Goal: Contribute content

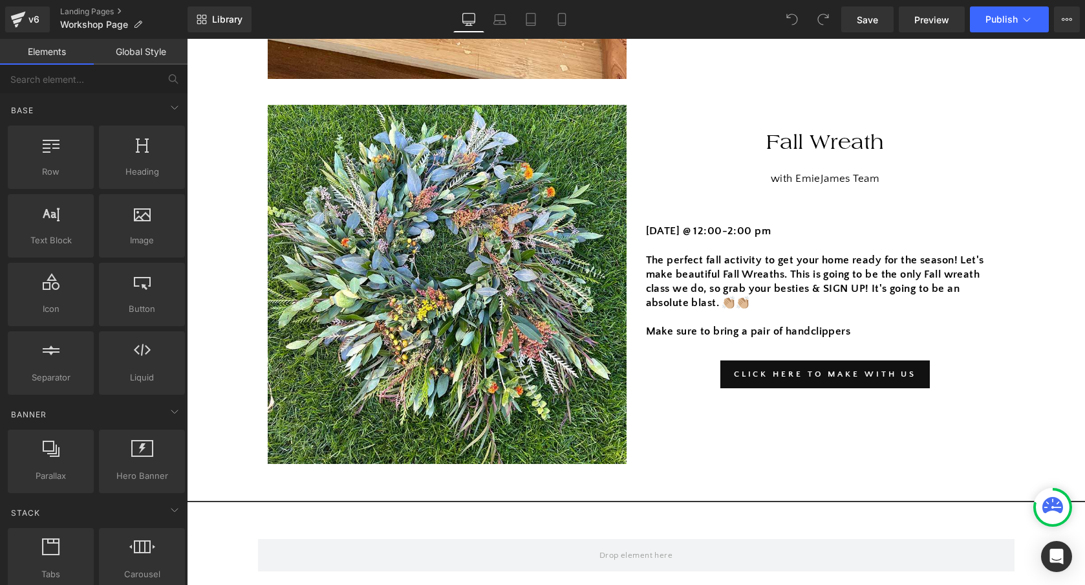
scroll to position [1579, 0]
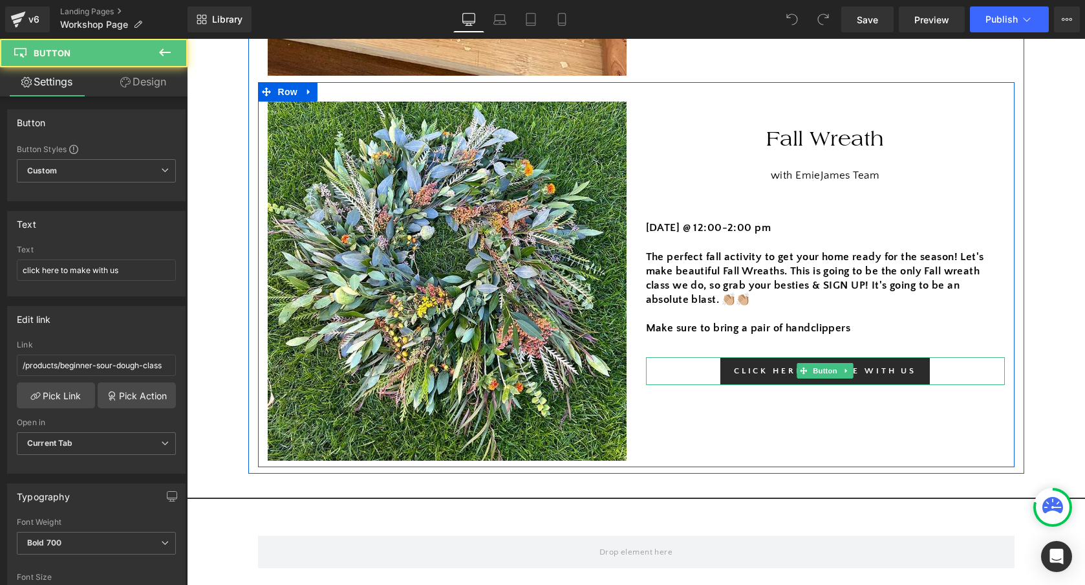
click at [869, 367] on link "click here to make with us" at bounding box center [826, 370] width 210 height 27
click at [769, 375] on link "click here to make with us" at bounding box center [826, 370] width 210 height 27
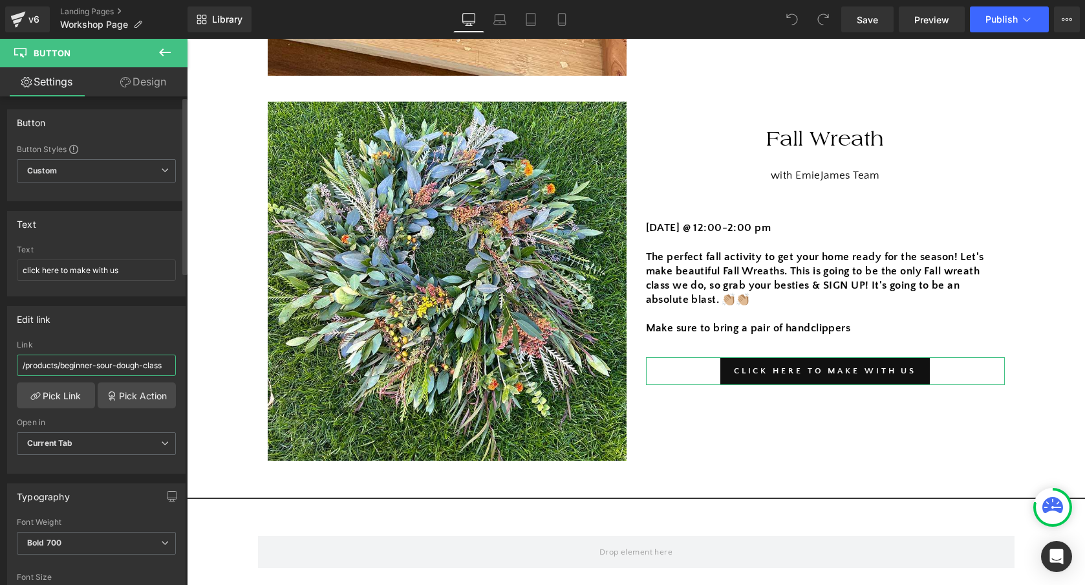
click at [142, 360] on input "/products/beginner-sour-dough-class" at bounding box center [96, 364] width 159 height 21
paste input "[URL][DOMAIN_NAME]"
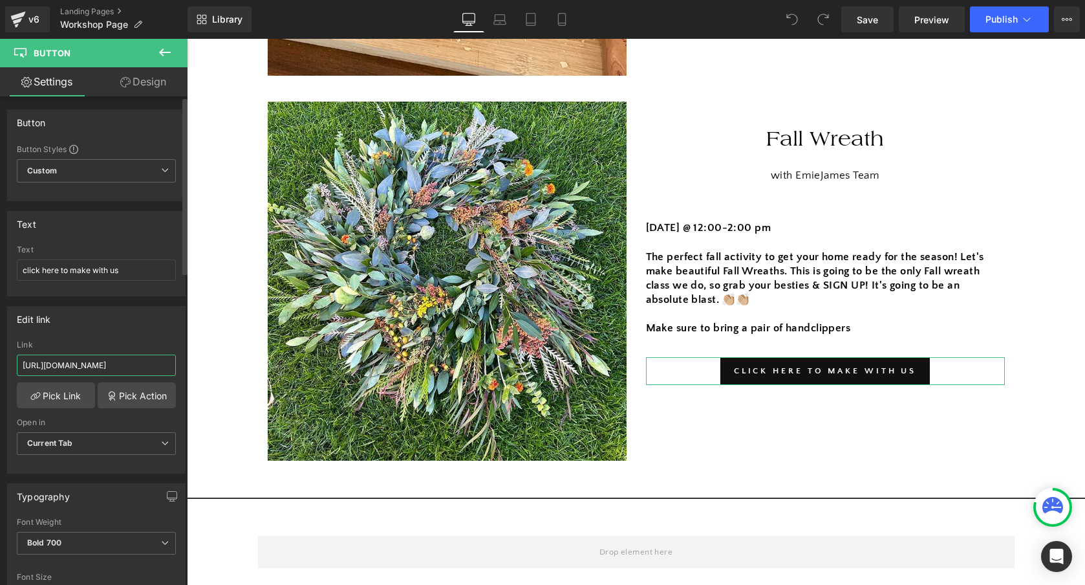
type input "[URL][DOMAIN_NAME]"
click at [102, 329] on div "Edit link" at bounding box center [96, 319] width 177 height 25
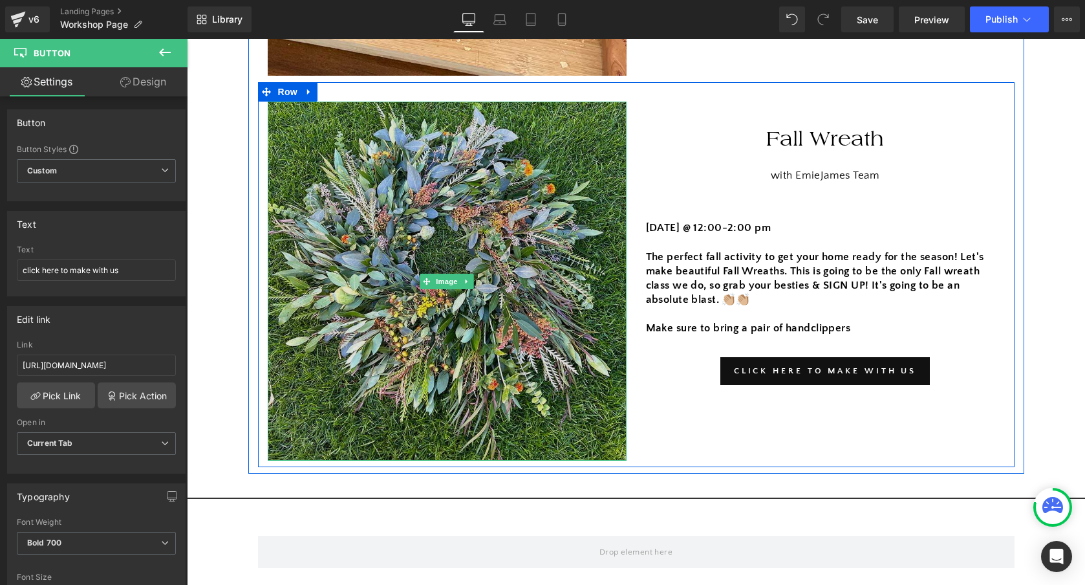
click at [351, 294] on img at bounding box center [447, 281] width 359 height 359
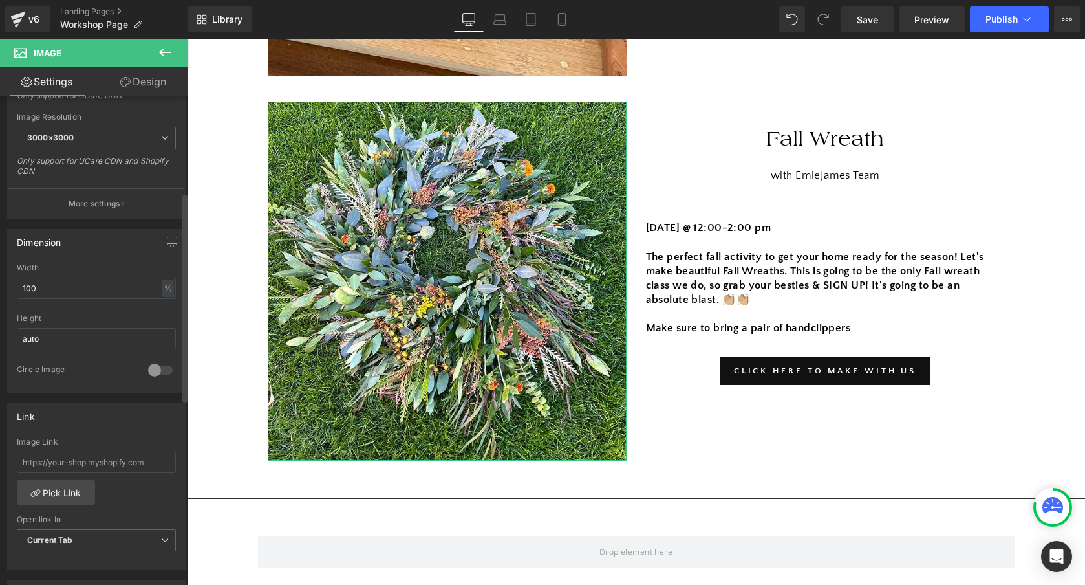
scroll to position [309, 0]
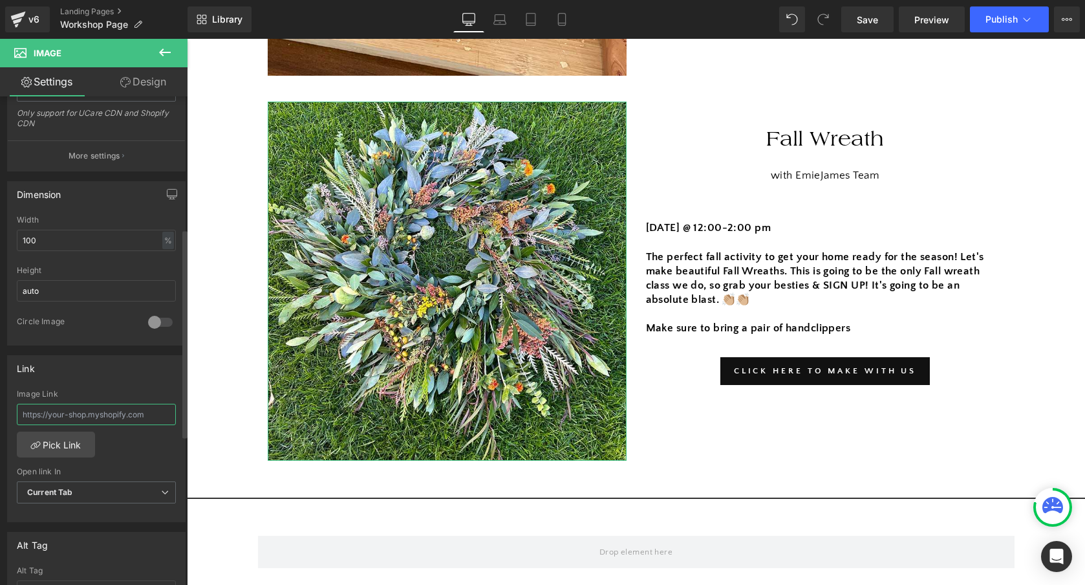
click at [131, 417] on input "text" at bounding box center [96, 414] width 159 height 21
paste input "[URL][DOMAIN_NAME]"
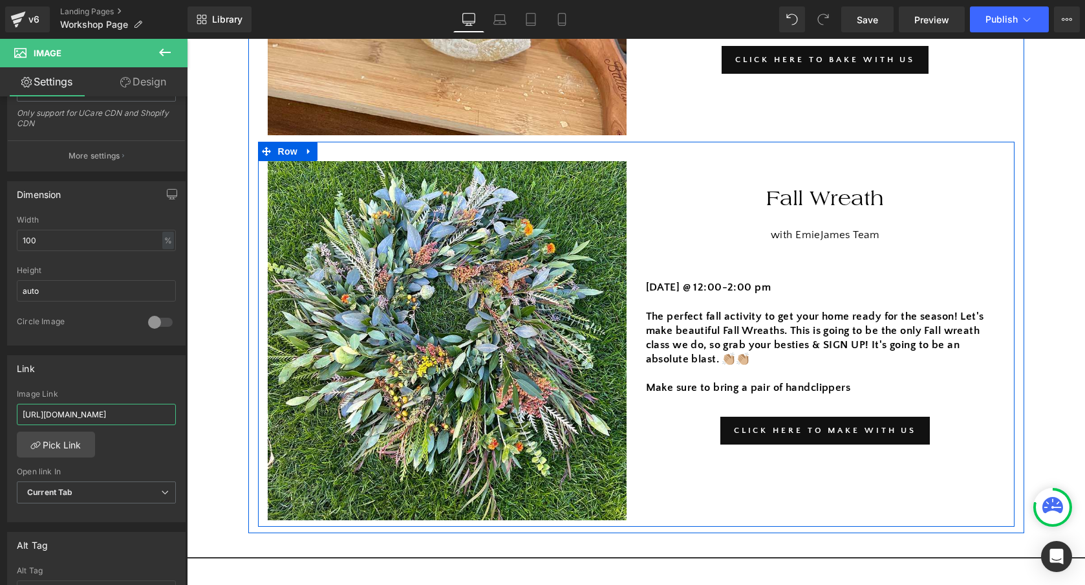
scroll to position [1508, 0]
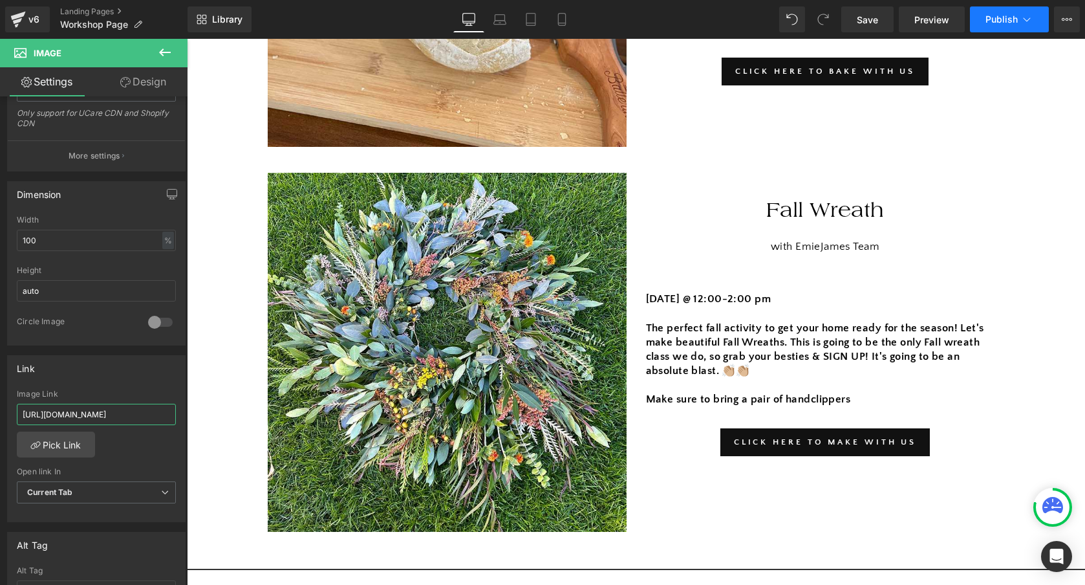
type input "[URL][DOMAIN_NAME]"
click at [999, 20] on span "Publish" at bounding box center [1002, 19] width 32 height 10
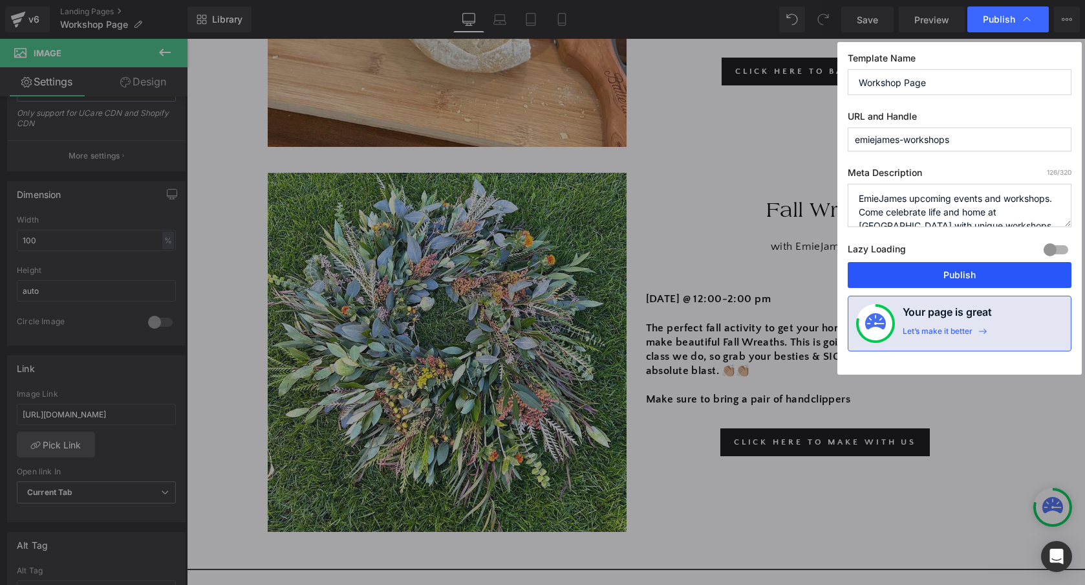
click at [958, 274] on button "Publish" at bounding box center [960, 275] width 224 height 26
